Goal: Register for event/course

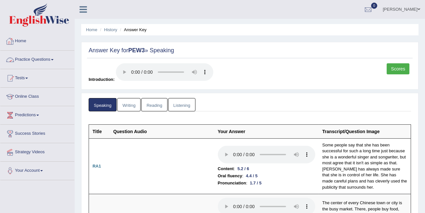
click at [22, 42] on link "Home" at bounding box center [37, 40] width 74 height 16
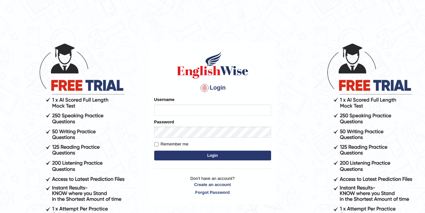
click at [208, 107] on input "Username" at bounding box center [212, 110] width 117 height 11
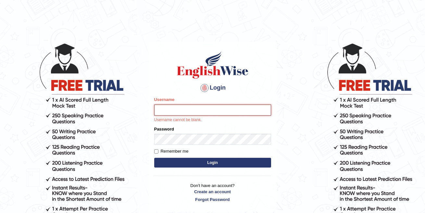
type input "vilayath"
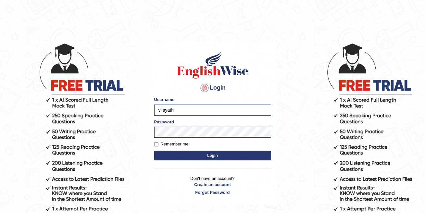
click at [220, 155] on button "Login" at bounding box center [212, 156] width 117 height 10
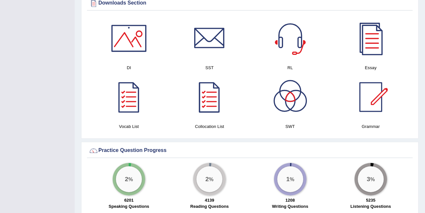
scroll to position [380, 0]
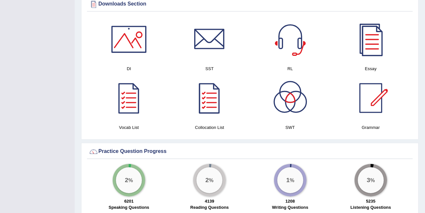
click at [376, 37] on div at bounding box center [370, 39] width 45 height 45
click at [370, 93] on div at bounding box center [370, 97] width 45 height 45
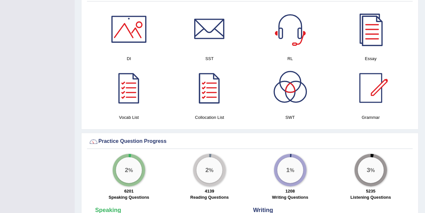
scroll to position [388, 0]
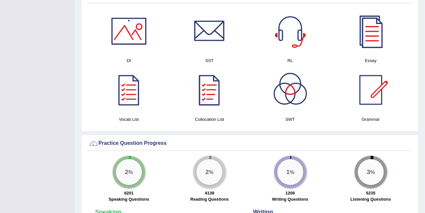
click at [209, 81] on div at bounding box center [209, 89] width 45 height 45
click at [133, 84] on div at bounding box center [128, 89] width 45 height 45
click at [291, 81] on div at bounding box center [289, 89] width 45 height 45
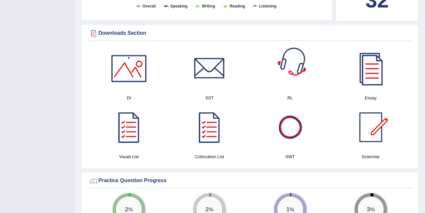
scroll to position [349, 0]
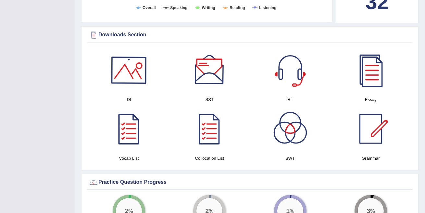
click at [138, 66] on div at bounding box center [128, 69] width 45 height 45
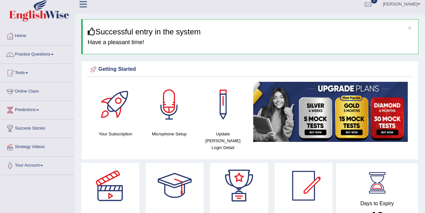
scroll to position [0, 0]
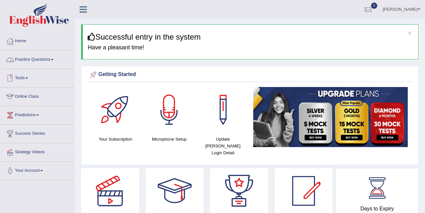
click at [33, 63] on link "Practice Questions" at bounding box center [37, 59] width 74 height 16
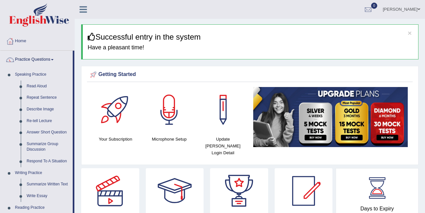
click at [33, 62] on link "Practice Questions" at bounding box center [36, 59] width 72 height 16
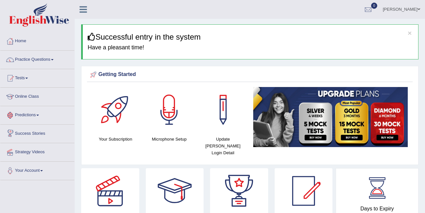
click at [25, 78] on link "Tests" at bounding box center [37, 77] width 74 height 16
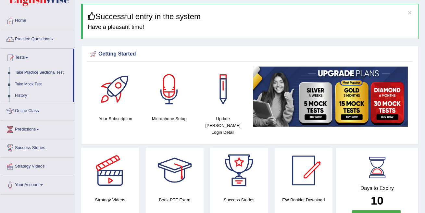
scroll to position [26, 0]
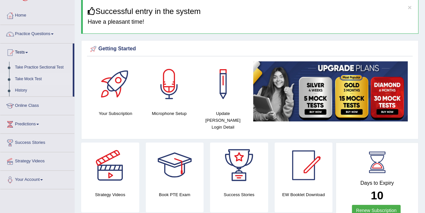
click at [26, 79] on link "Take Mock Test" at bounding box center [42, 79] width 61 height 12
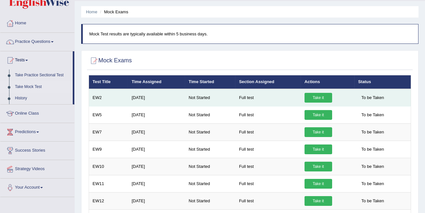
scroll to position [3, 0]
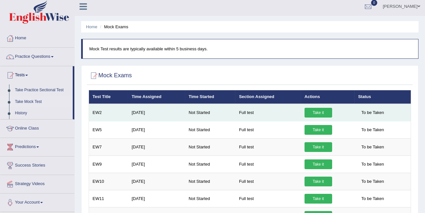
click at [309, 110] on link "Take it" at bounding box center [318, 113] width 28 height 10
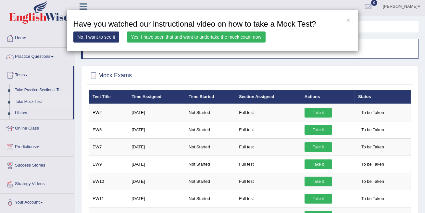
click at [190, 37] on link "Yes, I have seen that and want to undertake the mock exam now" at bounding box center [196, 36] width 139 height 11
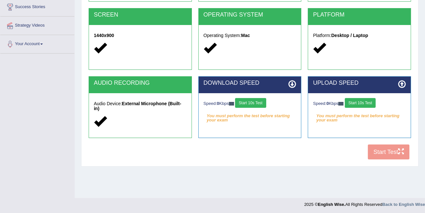
scroll to position [127, 0]
click at [257, 102] on button "Start 10s Test" at bounding box center [250, 103] width 31 height 10
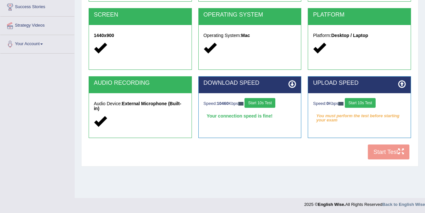
click at [358, 102] on button "Start 10s Test" at bounding box center [360, 103] width 31 height 10
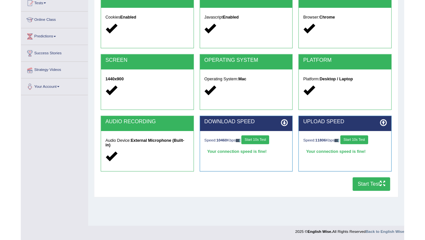
scroll to position [101, 0]
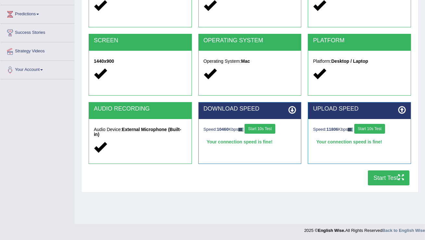
click at [381, 176] on button "Start Test" at bounding box center [389, 177] width 42 height 15
